Goal: Navigation & Orientation: Find specific page/section

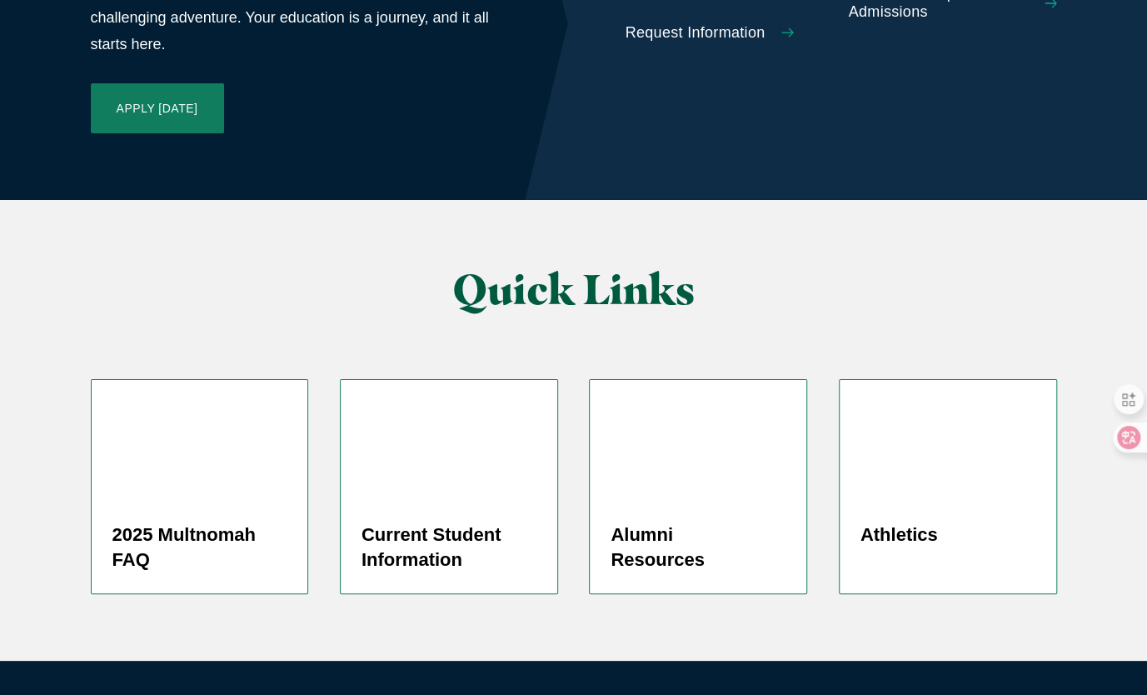
scroll to position [3290, 0]
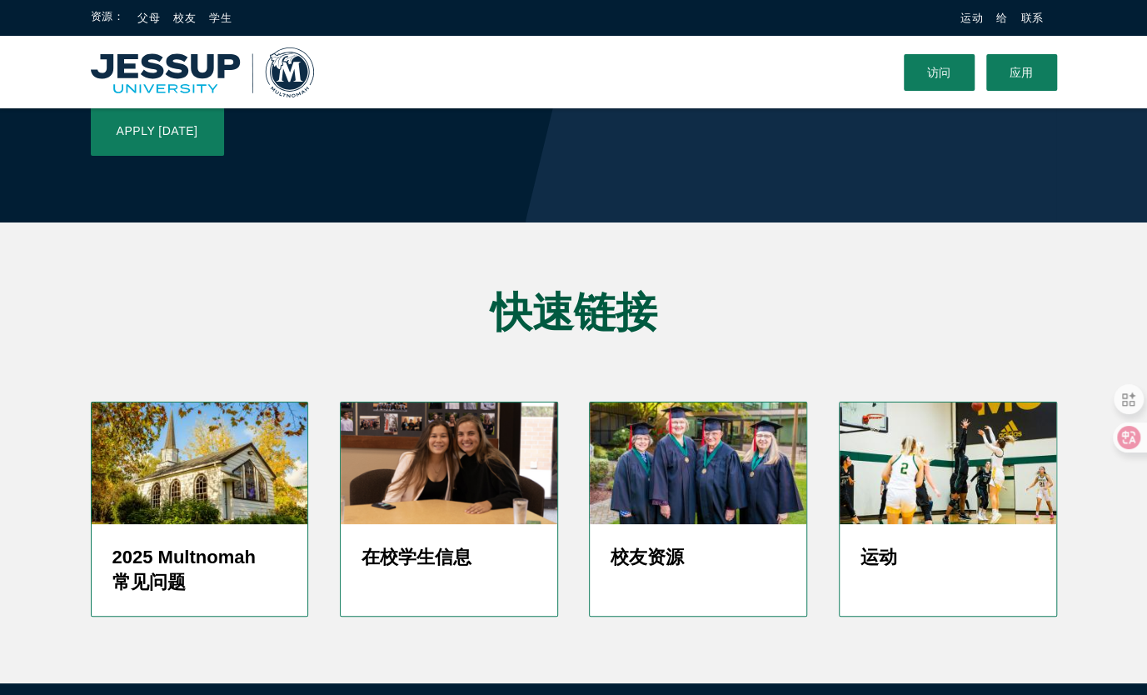
scroll to position [3419, 0]
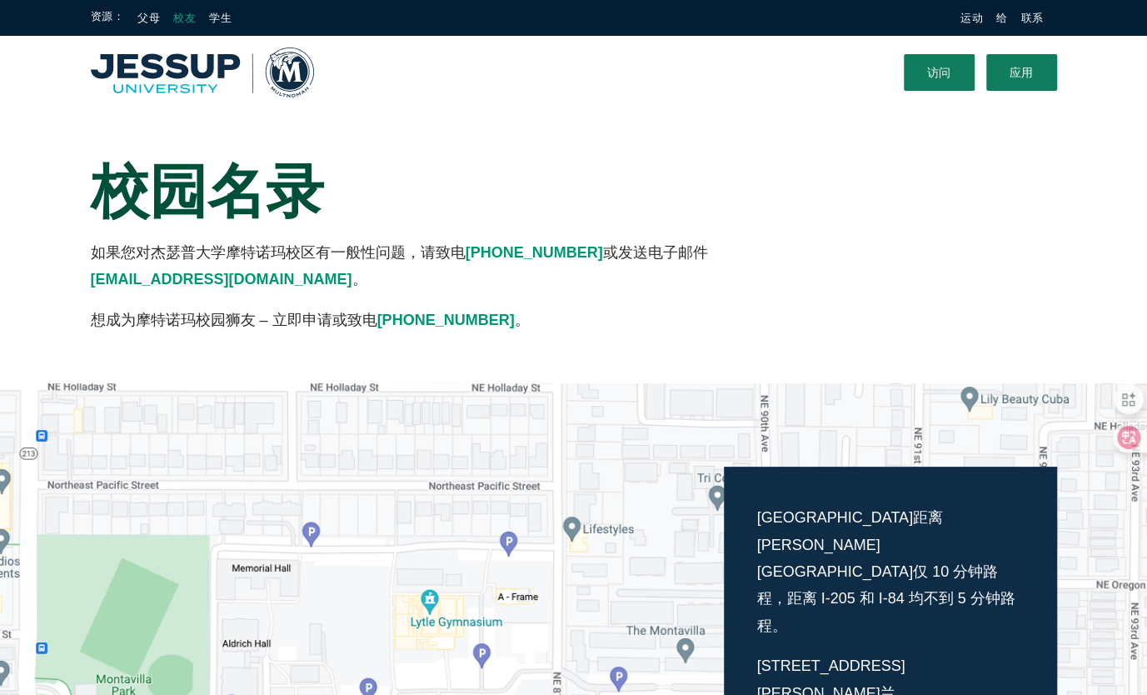
click at [173, 17] on link "校友" at bounding box center [184, 18] width 22 height 12
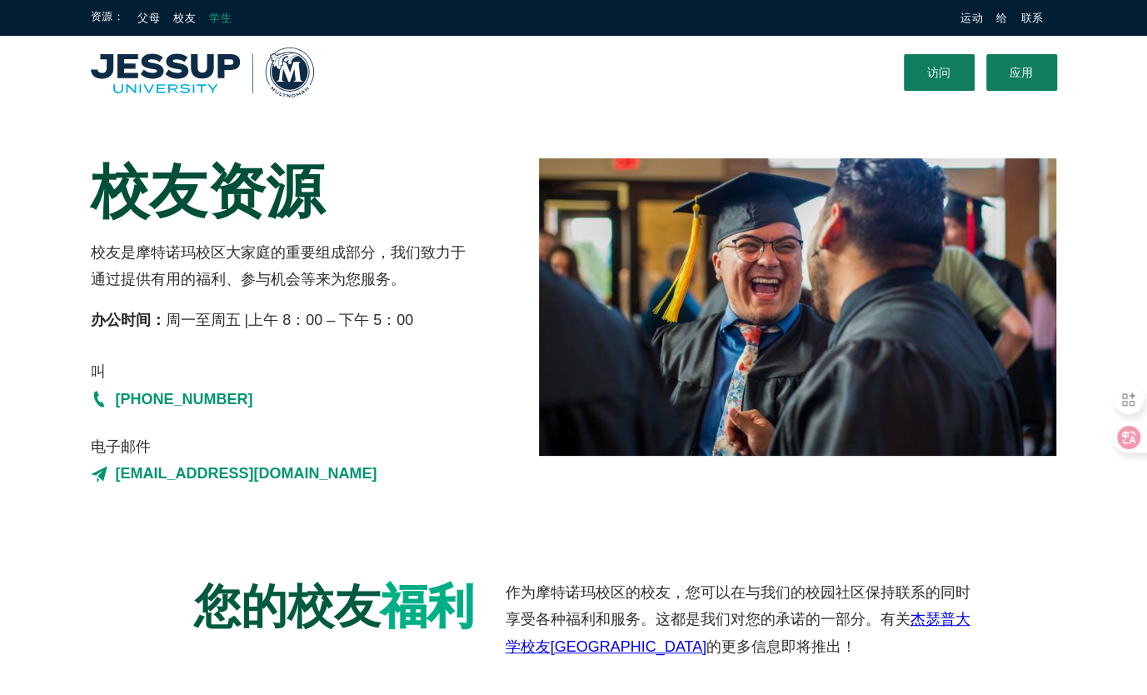
click at [223, 12] on link "学生" at bounding box center [220, 18] width 22 height 12
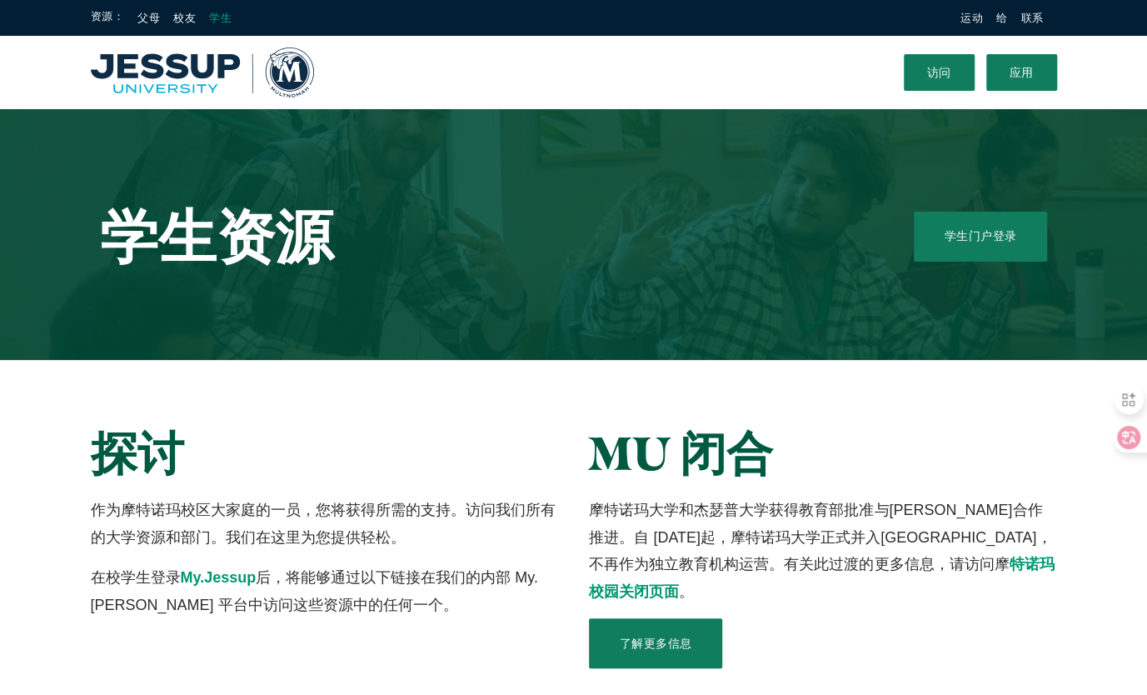
click at [230, 17] on link "学生" at bounding box center [220, 18] width 22 height 12
click at [941, 77] on link "访问" at bounding box center [939, 72] width 71 height 37
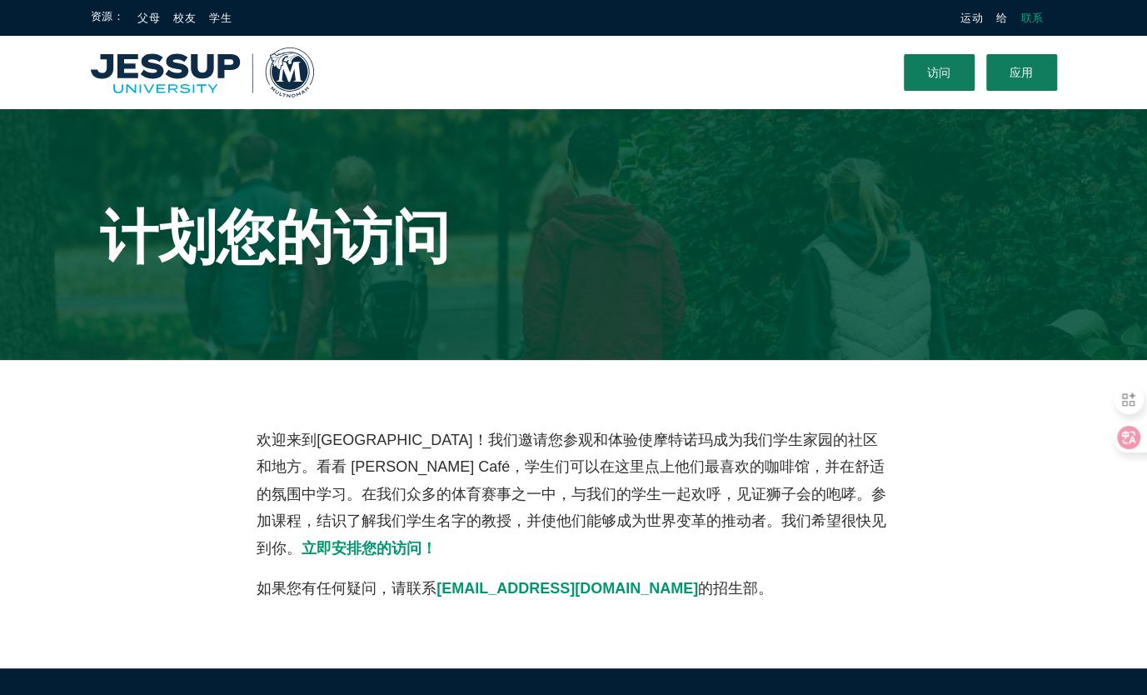
click at [1025, 22] on link "联系" at bounding box center [1032, 18] width 22 height 12
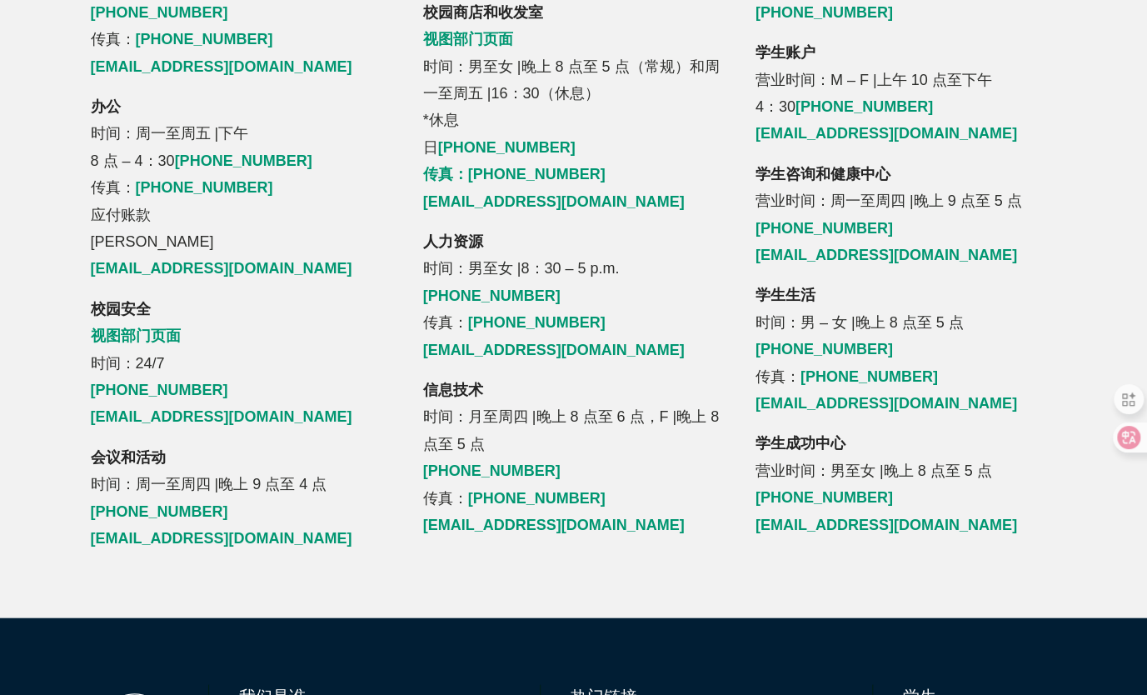
scroll to position [1981, 0]
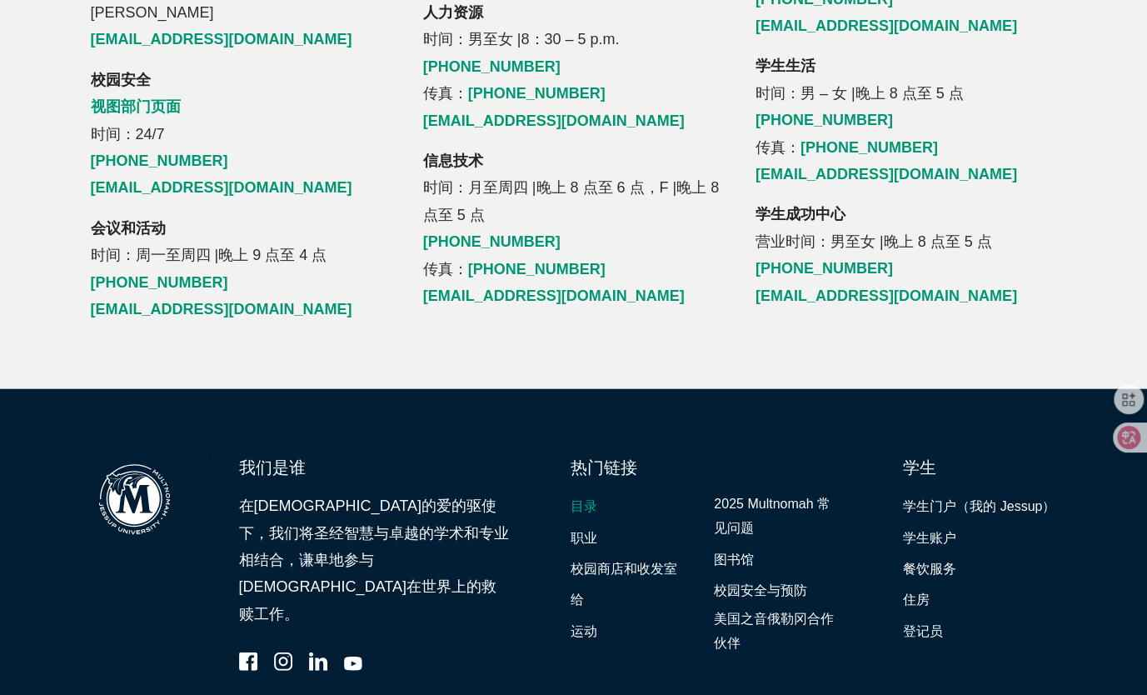
click at [590, 495] on link "目录" at bounding box center [584, 507] width 27 height 24
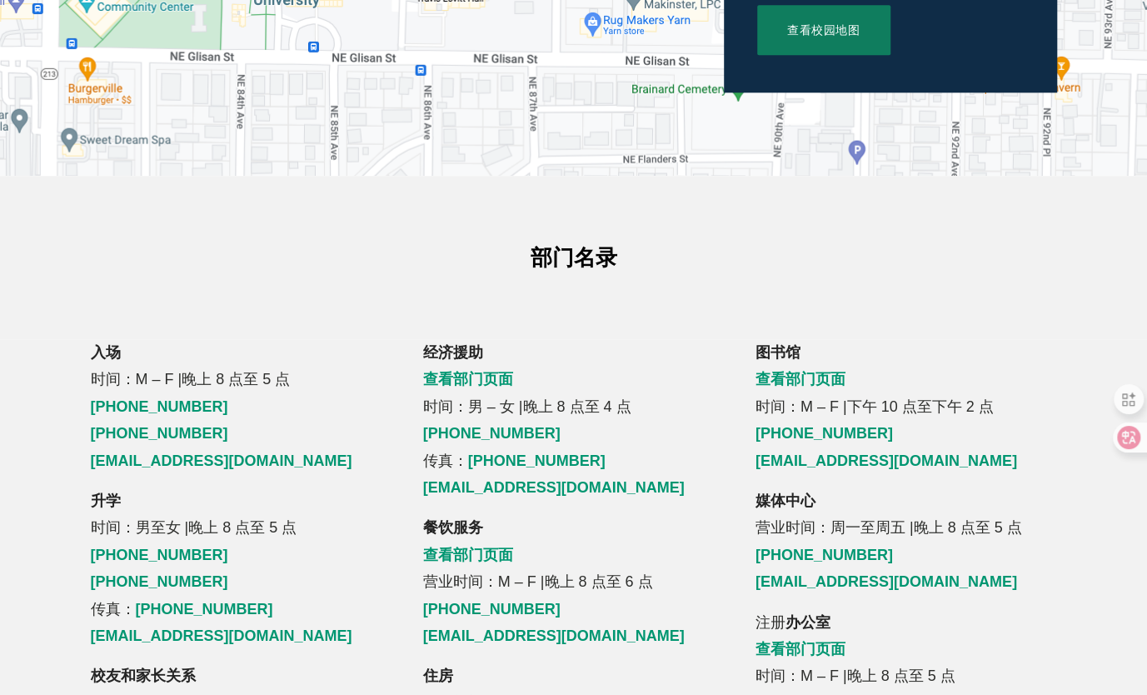
scroll to position [833, 0]
